Goal: Task Accomplishment & Management: Manage account settings

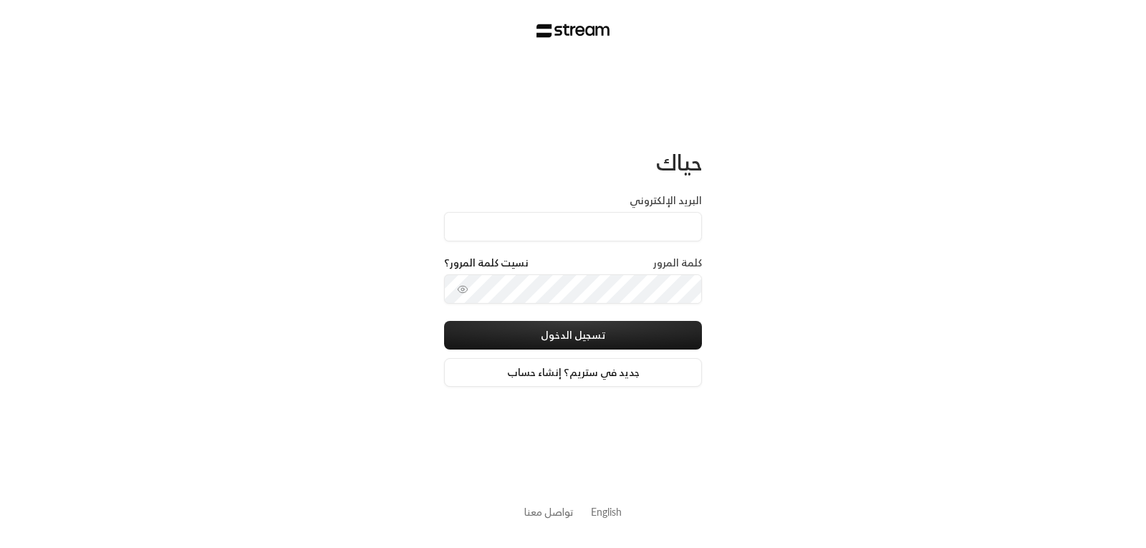
click at [645, 266] on div "كلمة المرور نسيت كلمة المرور؟" at bounding box center [573, 265] width 258 height 19
click at [642, 265] on div "كلمة المرور نسيت كلمة المرور؟" at bounding box center [573, 265] width 258 height 19
click at [580, 262] on div "كلمة المرور نسيت كلمة المرور؟" at bounding box center [573, 265] width 258 height 19
click at [663, 259] on label "كلمة المرور" at bounding box center [677, 263] width 49 height 14
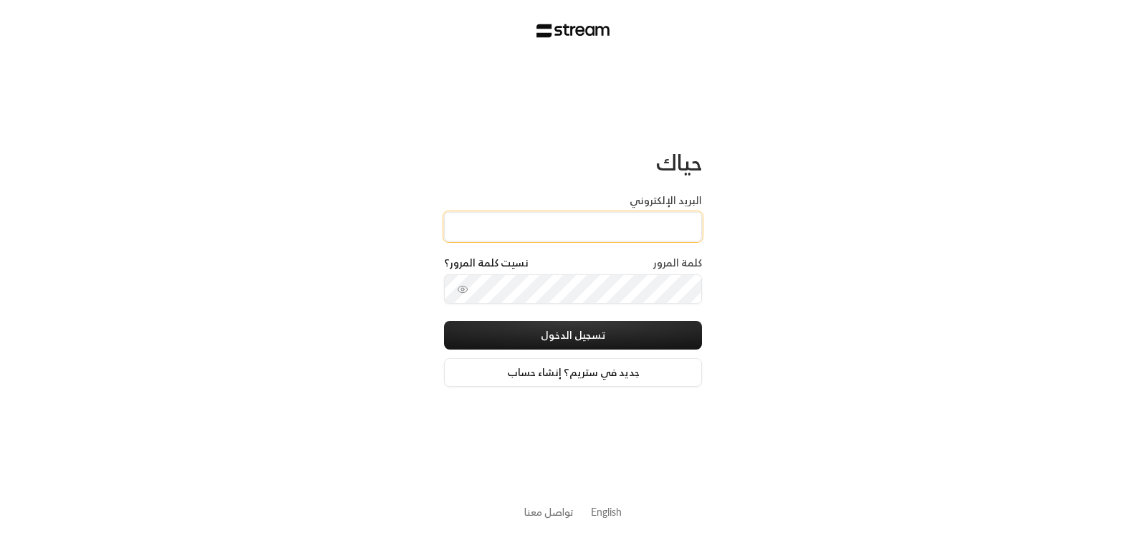
click at [633, 223] on input "البريد الإلكتروني" at bounding box center [573, 226] width 258 height 29
type input "[EMAIL_ADDRESS][DOMAIN_NAME]"
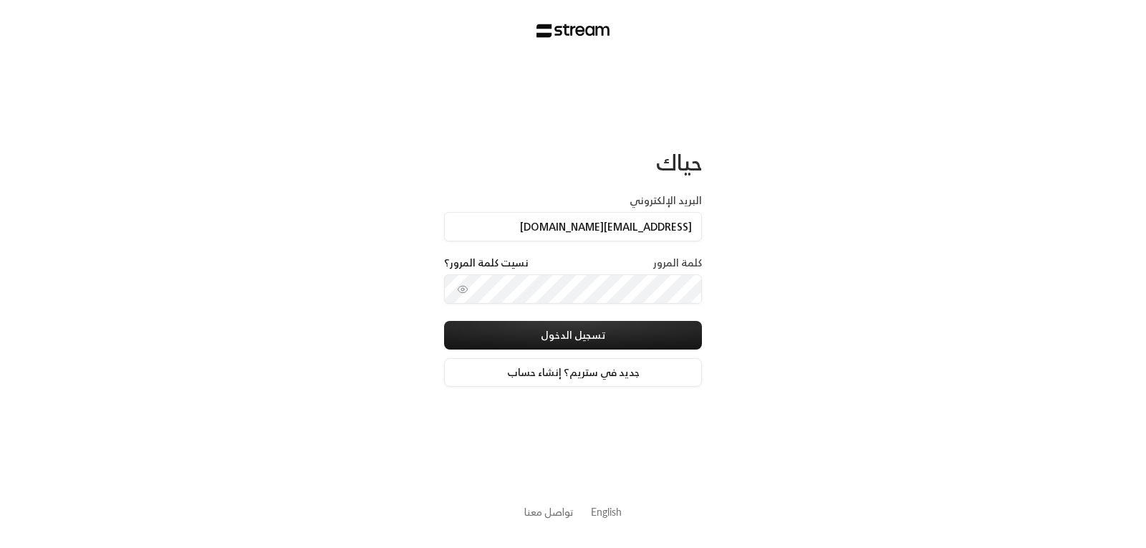
click at [632, 271] on div "كلمة المرور نسيت كلمة المرور؟" at bounding box center [573, 265] width 258 height 19
click at [617, 267] on div "كلمة المرور نسيت كلمة المرور؟" at bounding box center [573, 265] width 258 height 19
click at [618, 259] on div "كلمة المرور نسيت كلمة المرور؟" at bounding box center [573, 265] width 258 height 19
click at [650, 256] on div "كلمة المرور نسيت كلمة المرور؟" at bounding box center [573, 265] width 258 height 19
click at [650, 269] on div "كلمة المرور نسيت كلمة المرور؟" at bounding box center [573, 265] width 258 height 19
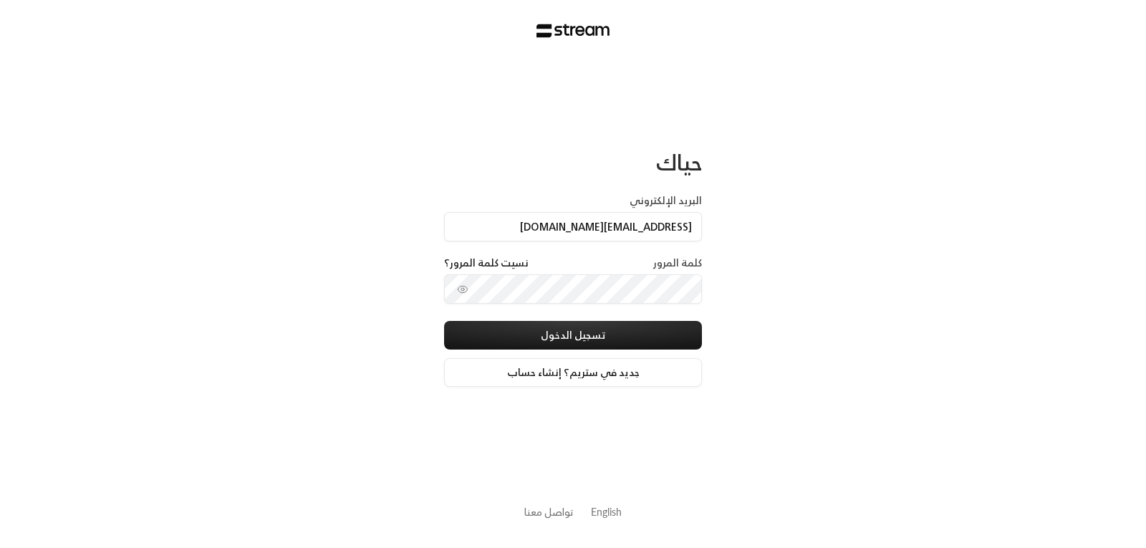
click at [655, 260] on label "كلمة المرور" at bounding box center [677, 263] width 49 height 14
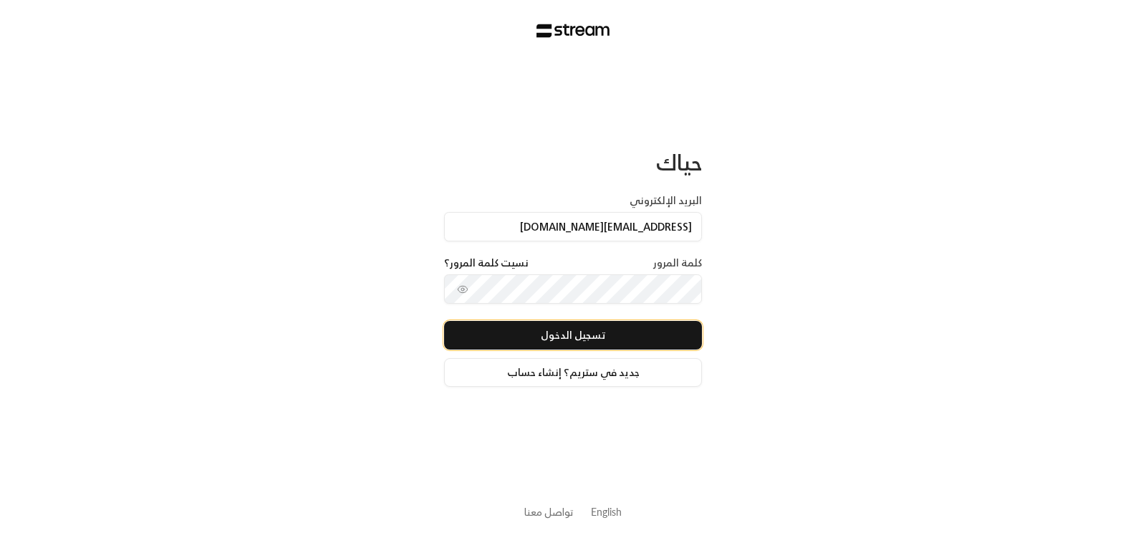
click at [585, 336] on button "تسجيل الدخول" at bounding box center [573, 335] width 258 height 29
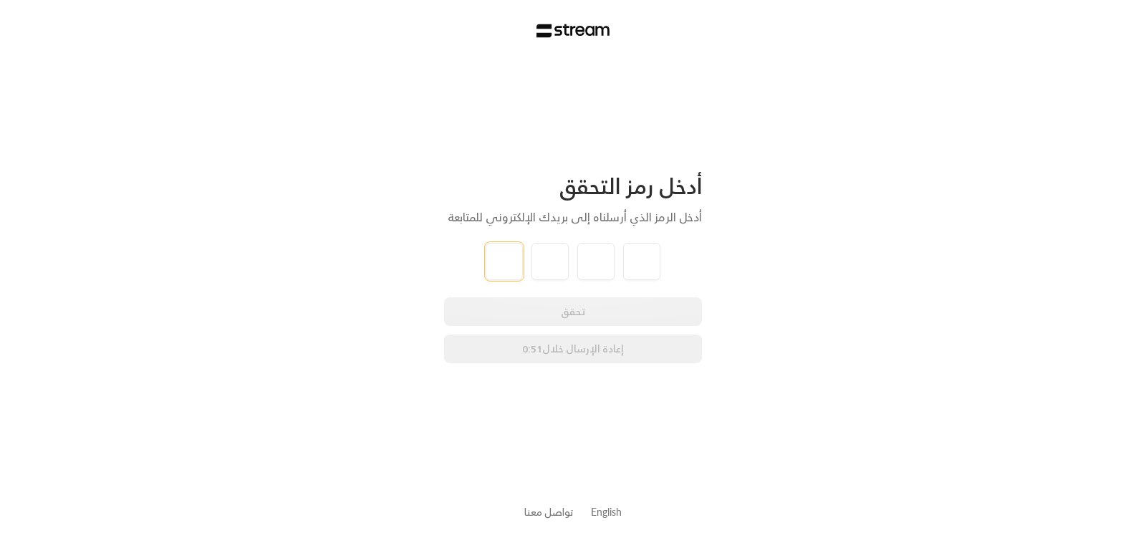
type input "9"
type input "4"
type input "7"
type input "0"
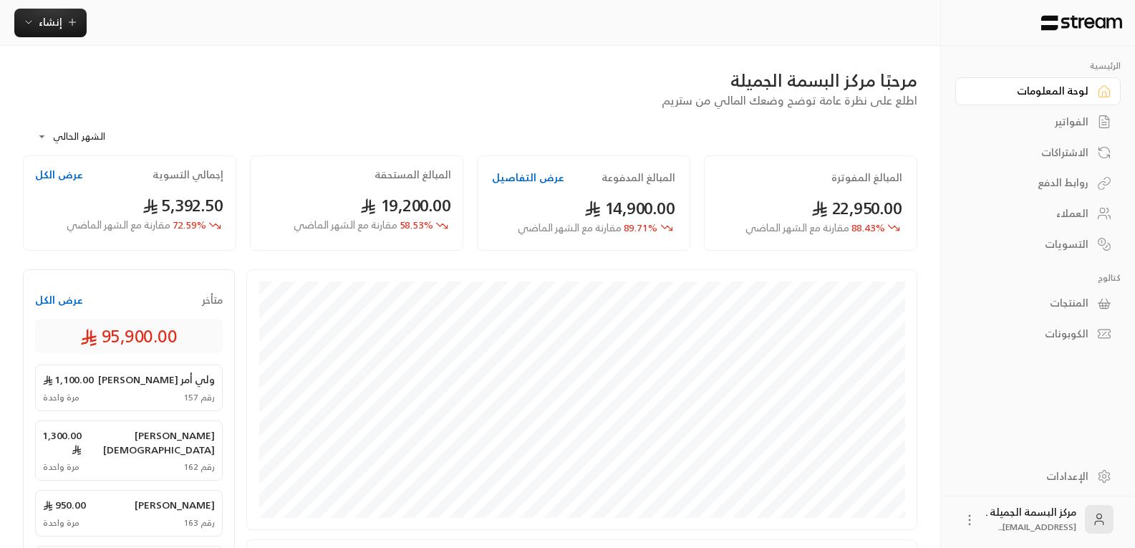
click at [1072, 151] on div "الاشتراكات" at bounding box center [1031, 152] width 115 height 14
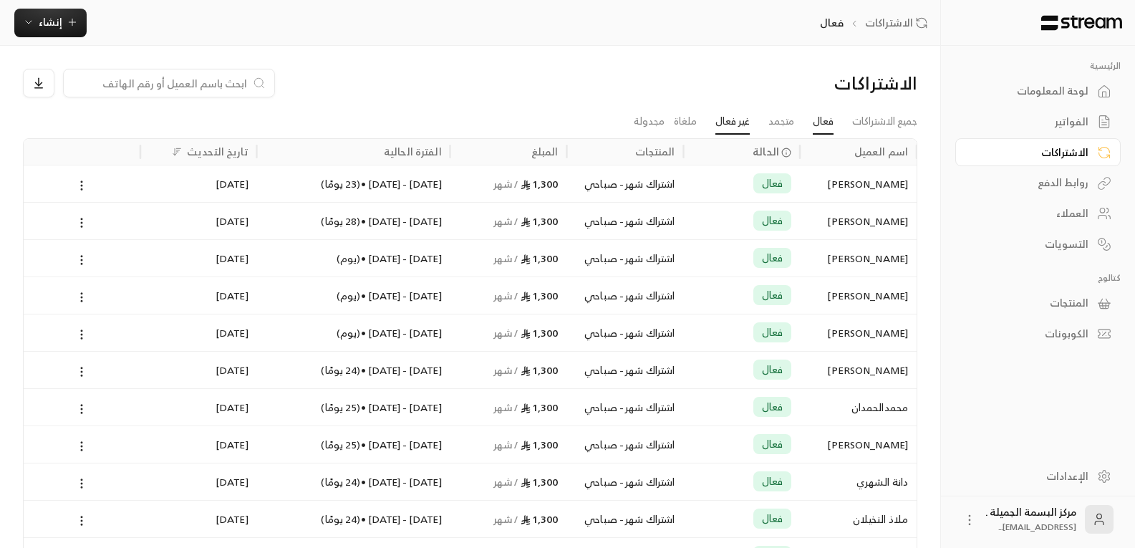
click at [722, 116] on link "غير فعال" at bounding box center [733, 122] width 34 height 26
